Goal: Transaction & Acquisition: Book appointment/travel/reservation

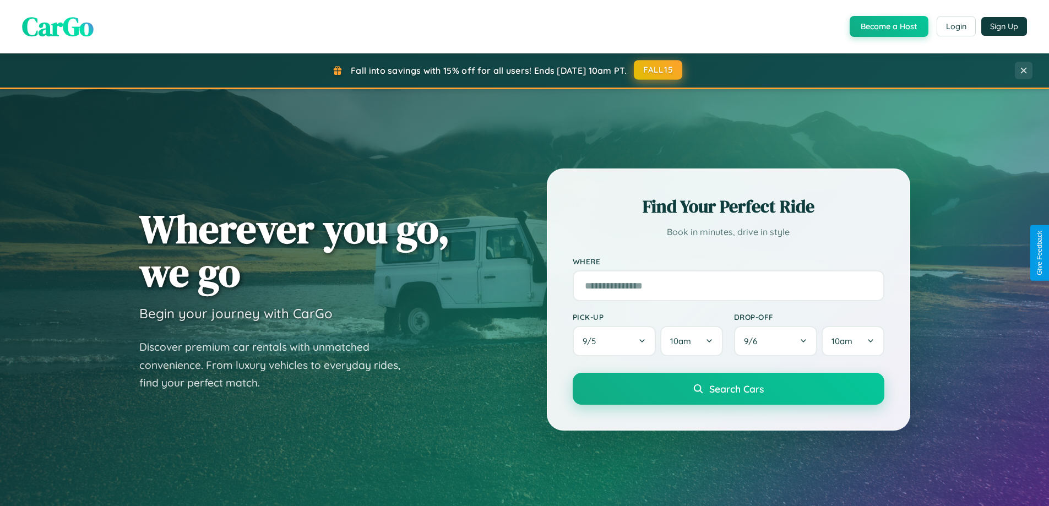
click at [659, 70] on button "FALL15" at bounding box center [658, 70] width 48 height 20
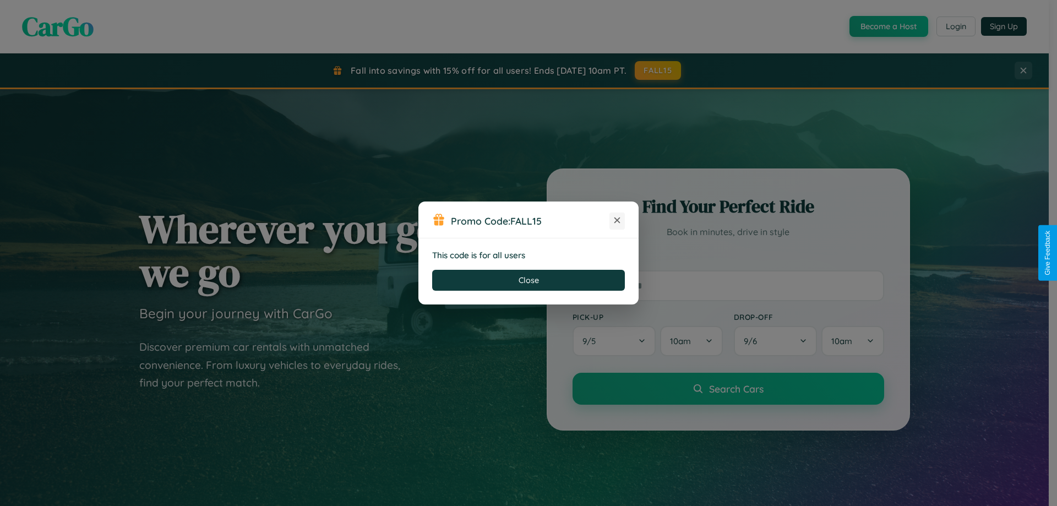
click at [617, 221] on icon at bounding box center [617, 220] width 11 height 11
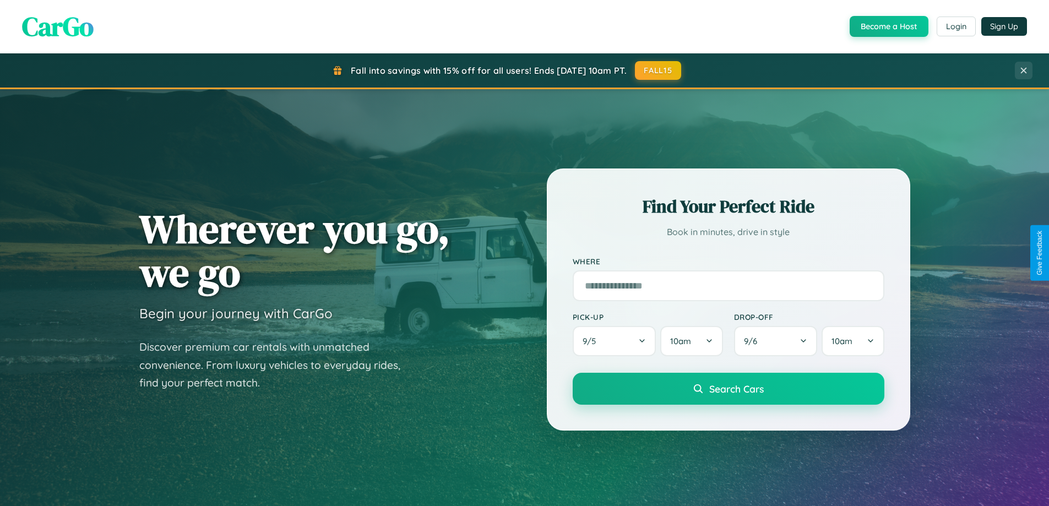
scroll to position [758, 0]
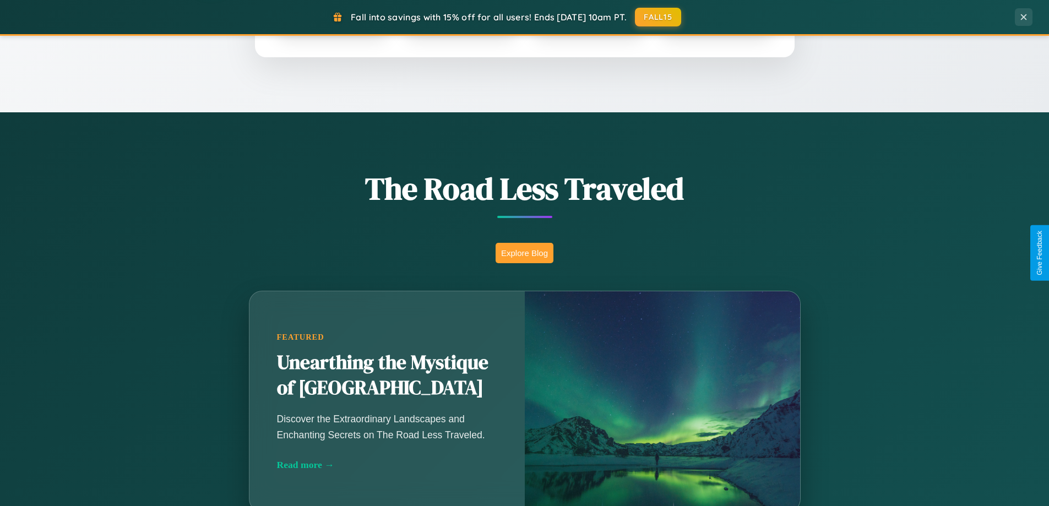
click at [524, 253] on button "Explore Blog" at bounding box center [525, 253] width 58 height 20
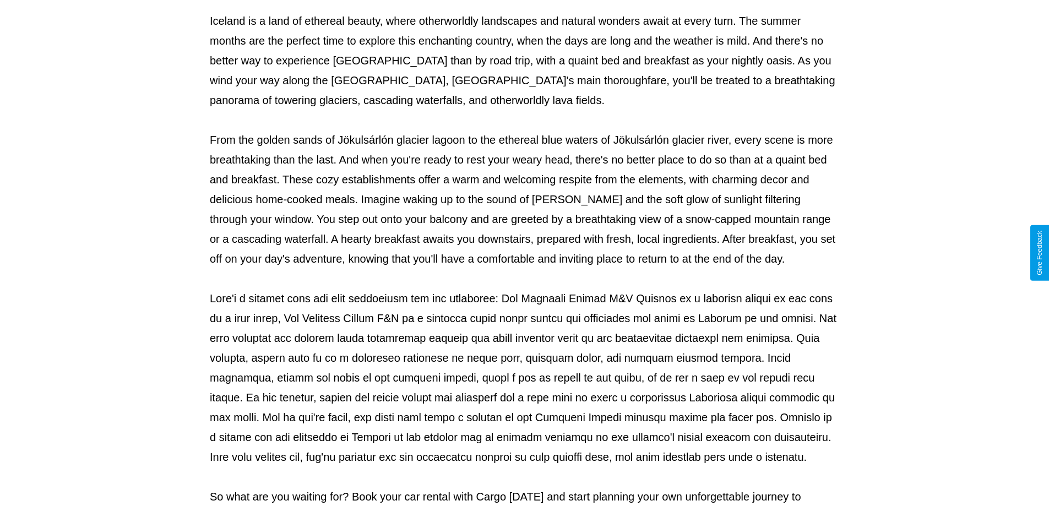
scroll to position [356, 0]
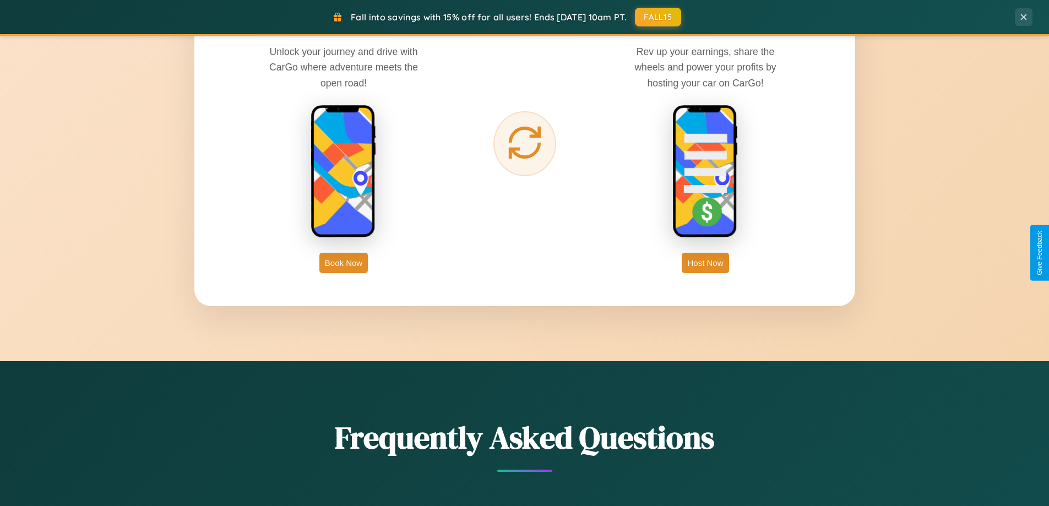
scroll to position [1769, 0]
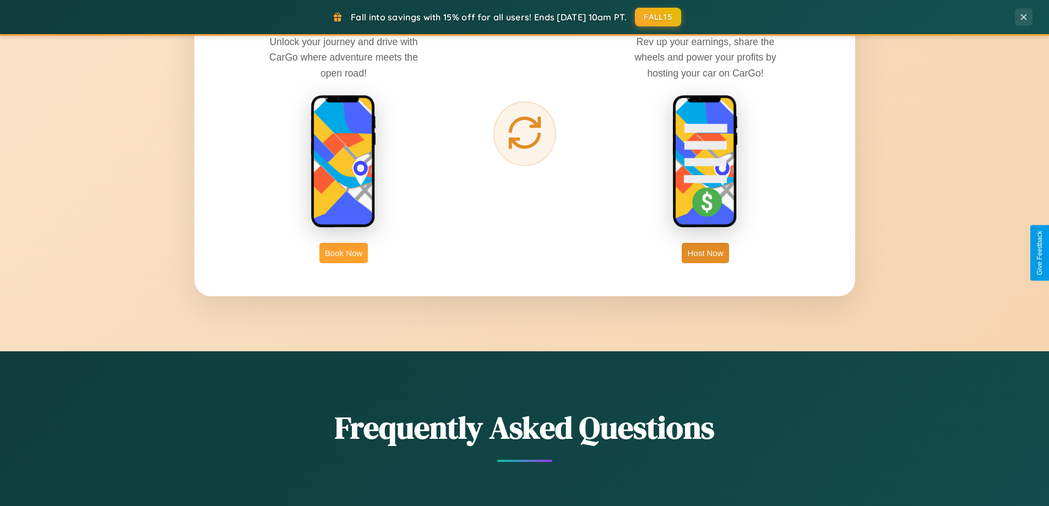
click at [344, 253] on button "Book Now" at bounding box center [343, 253] width 48 height 20
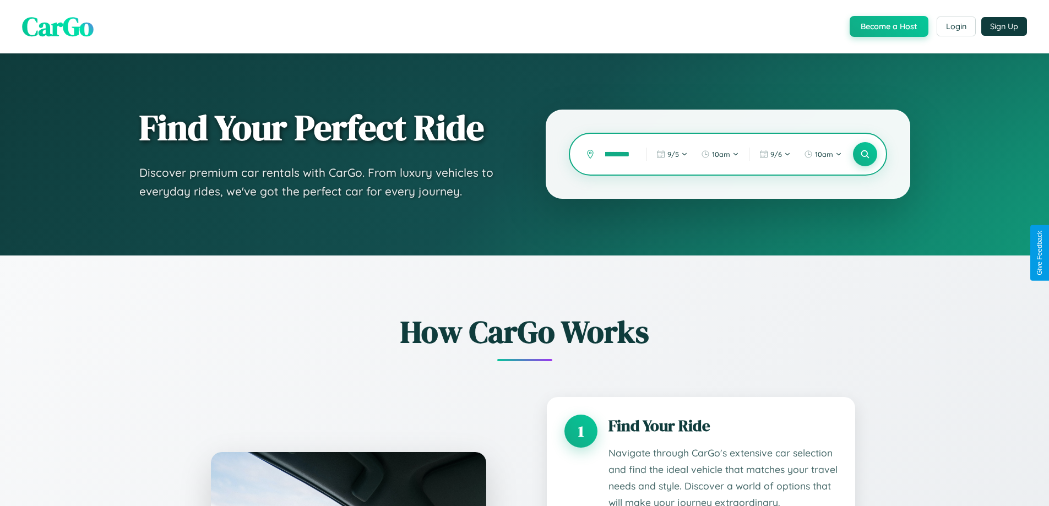
type input "**********"
